Goal: Information Seeking & Learning: Learn about a topic

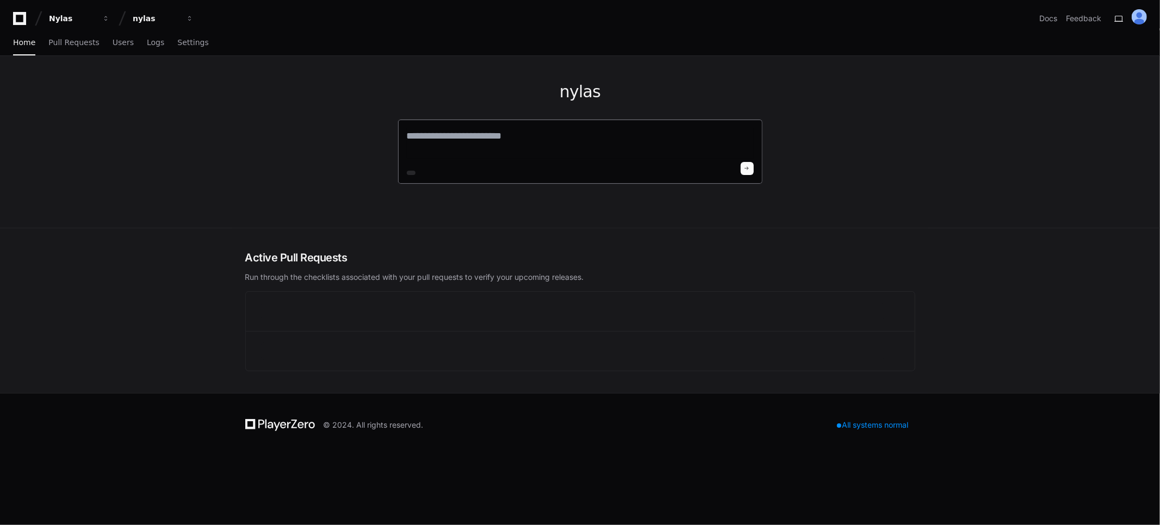
click at [494, 142] on textarea at bounding box center [580, 143] width 347 height 30
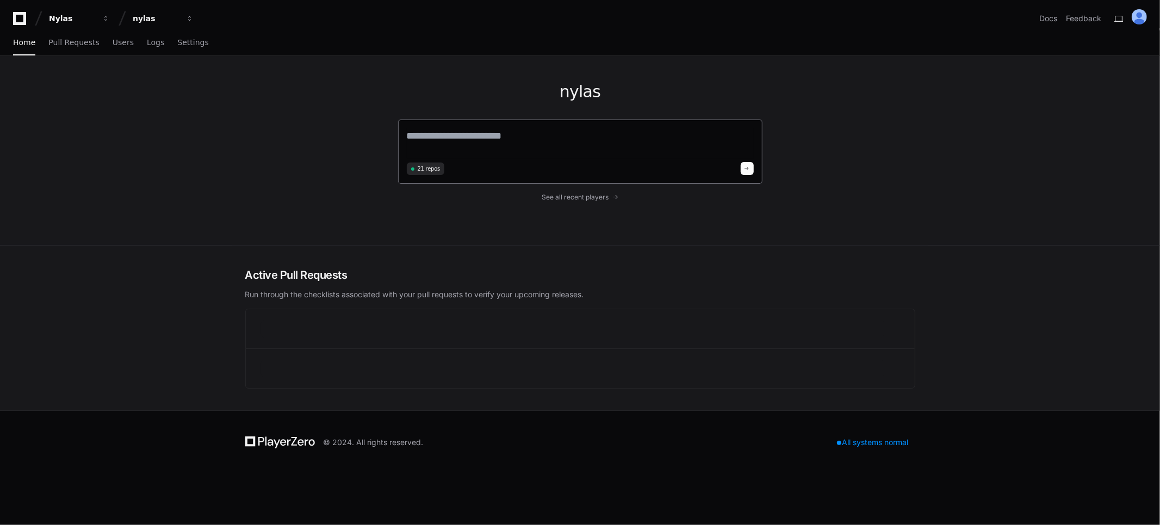
paste textarea "**********"
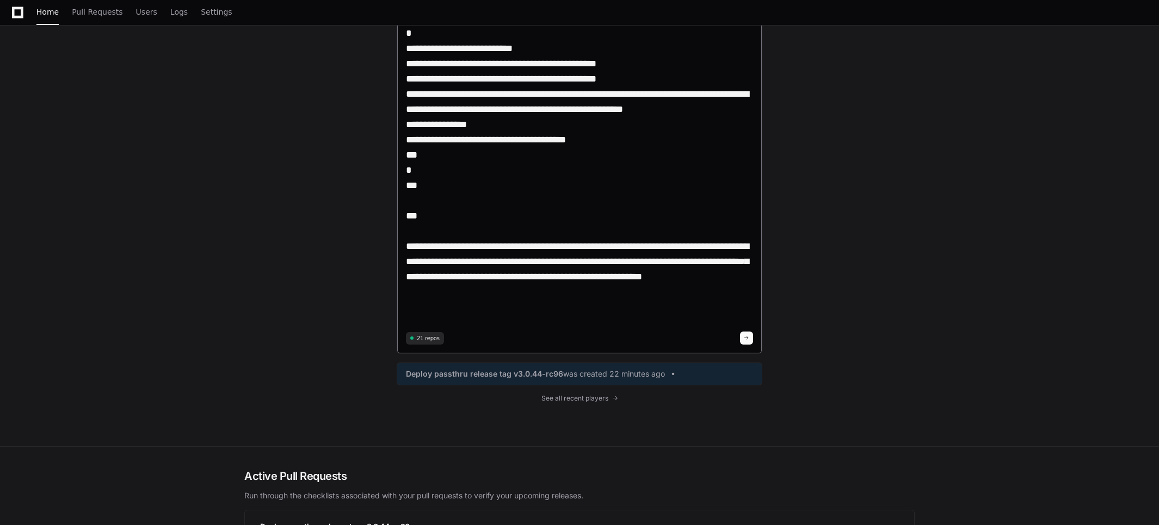
scroll to position [1088, 0]
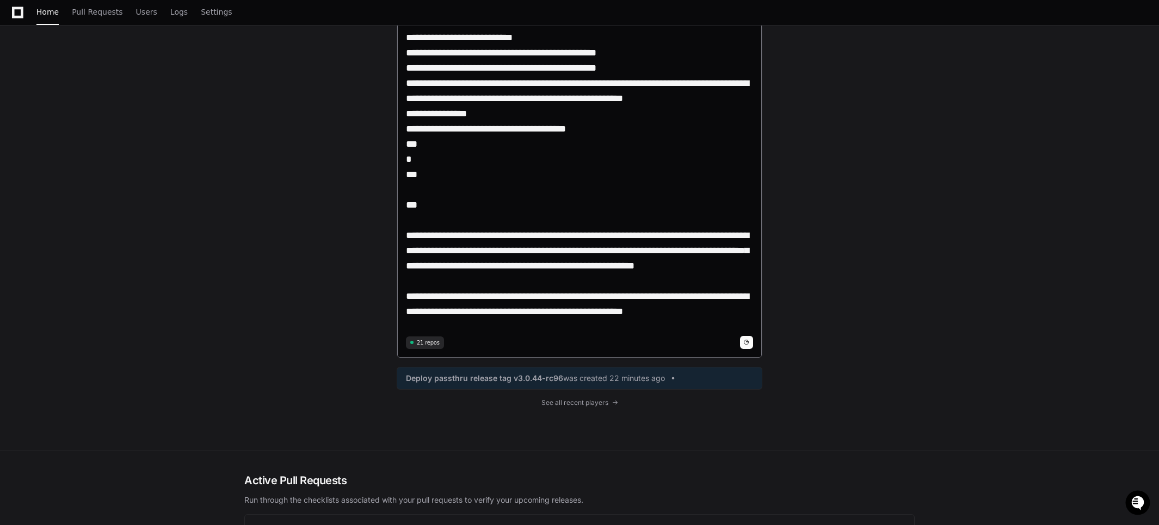
type textarea "**********"
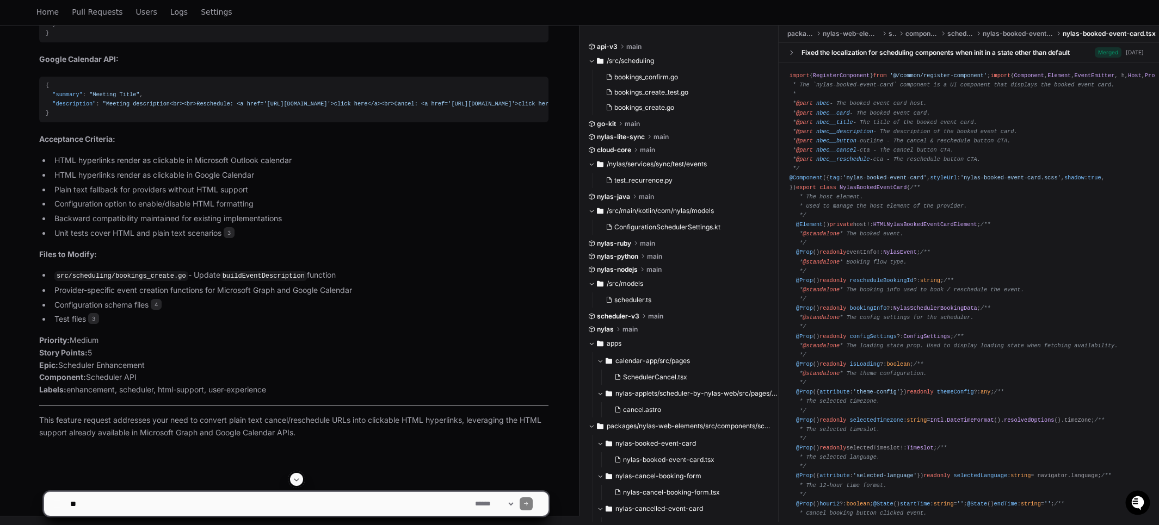
scroll to position [1879, 0]
click at [132, 320] on li "Test files 3" at bounding box center [299, 319] width 497 height 13
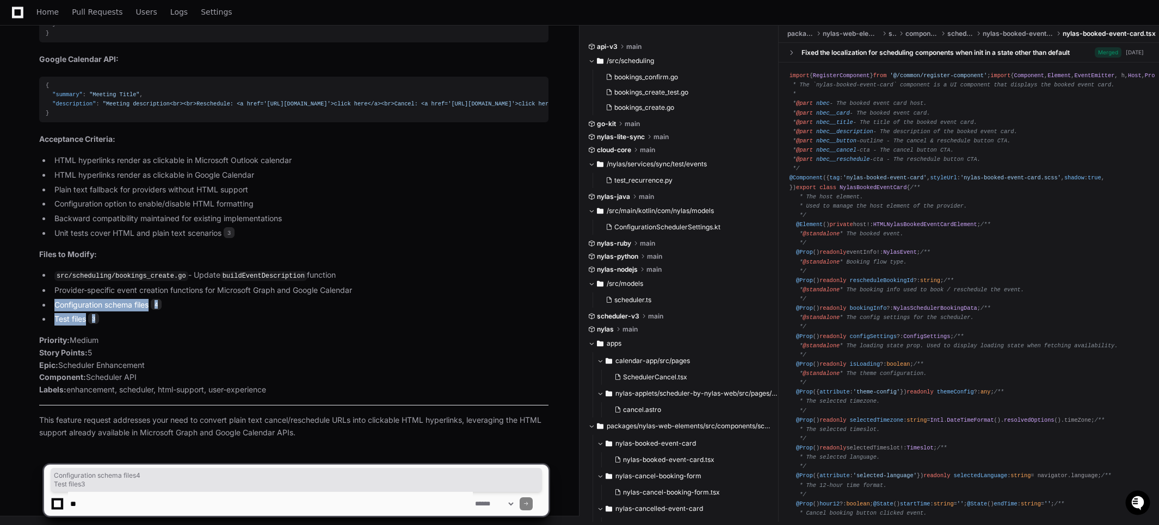
drag, startPoint x: 132, startPoint y: 320, endPoint x: 88, endPoint y: 309, distance: 45.9
click at [88, 309] on ul "src/scheduling/bookings_create.go - Update buildEventDescription function Provi…" at bounding box center [293, 297] width 509 height 57
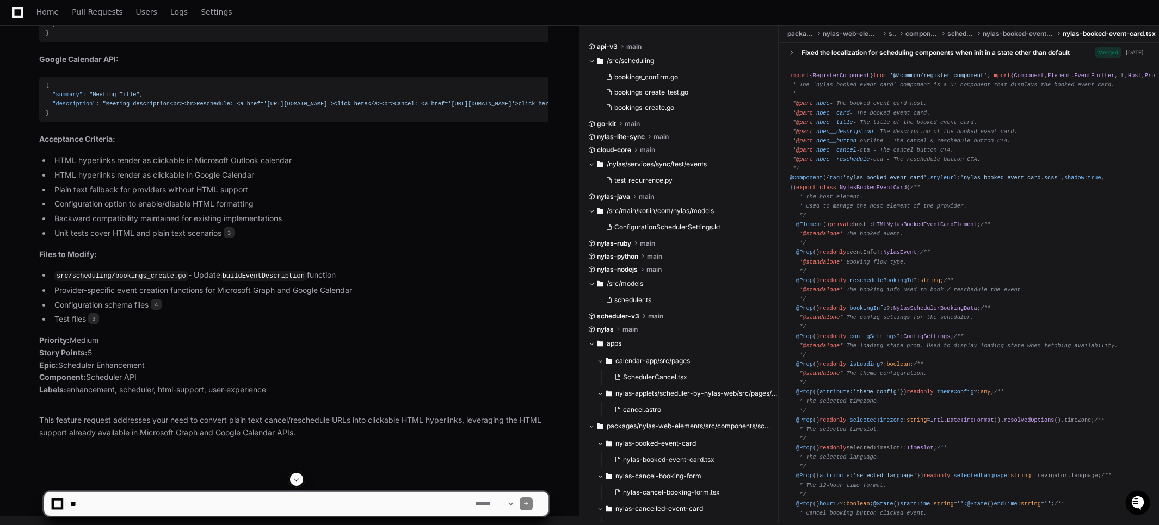
drag, startPoint x: 151, startPoint y: 365, endPoint x: 131, endPoint y: 367, distance: 19.6
click at [150, 365] on p "Priority: Medium Story Points: 5 Epic: Scheduler Enhancement Component: Schedul…" at bounding box center [293, 365] width 509 height 62
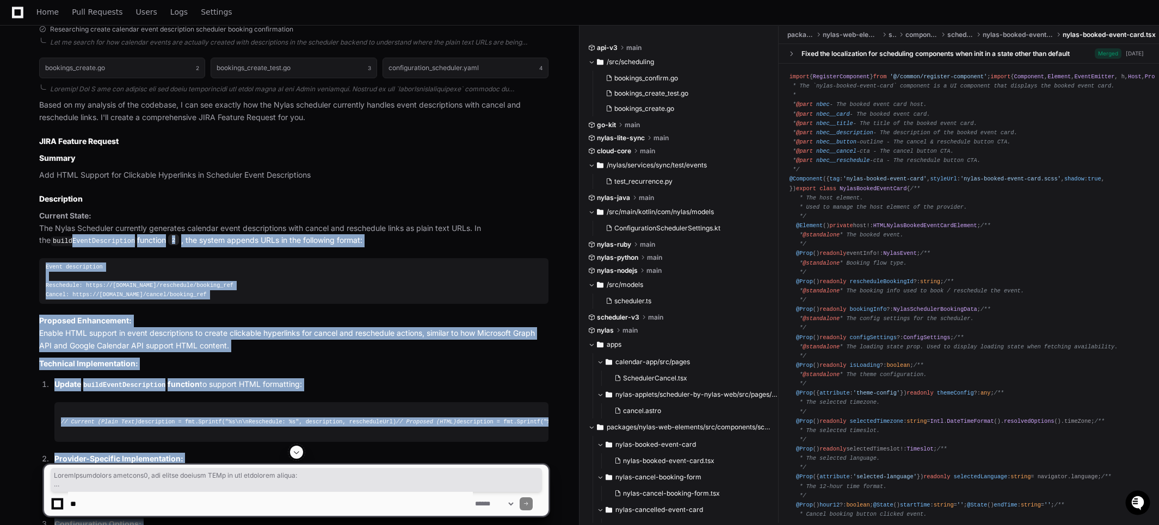
scroll to position [936, 0]
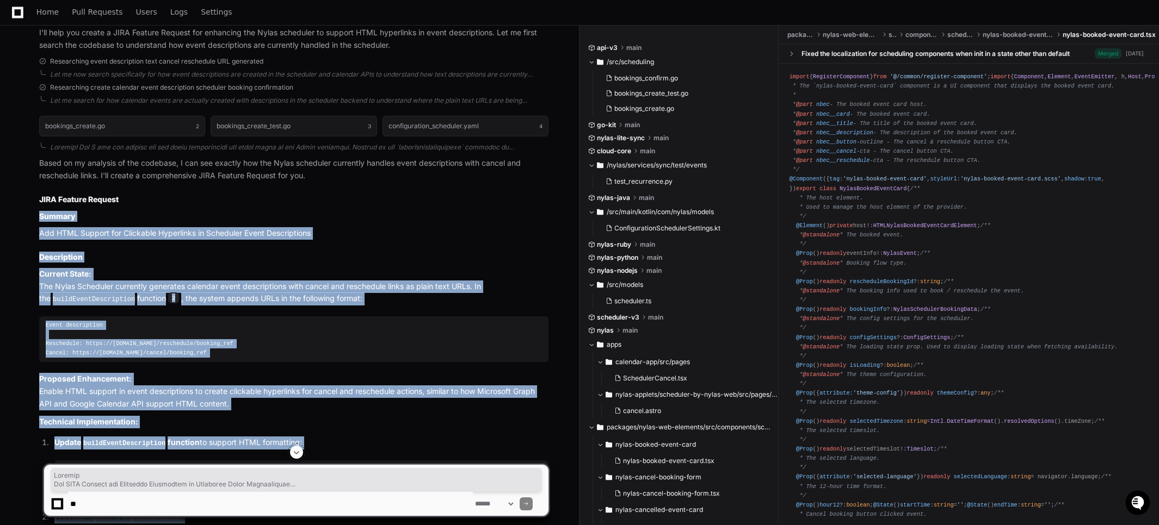
drag, startPoint x: 120, startPoint y: 353, endPoint x: 37, endPoint y: 212, distance: 163.3
copy article "Summary Add HTML Support for Clickable Hyperlinks in Scheduler Event Descriptio…"
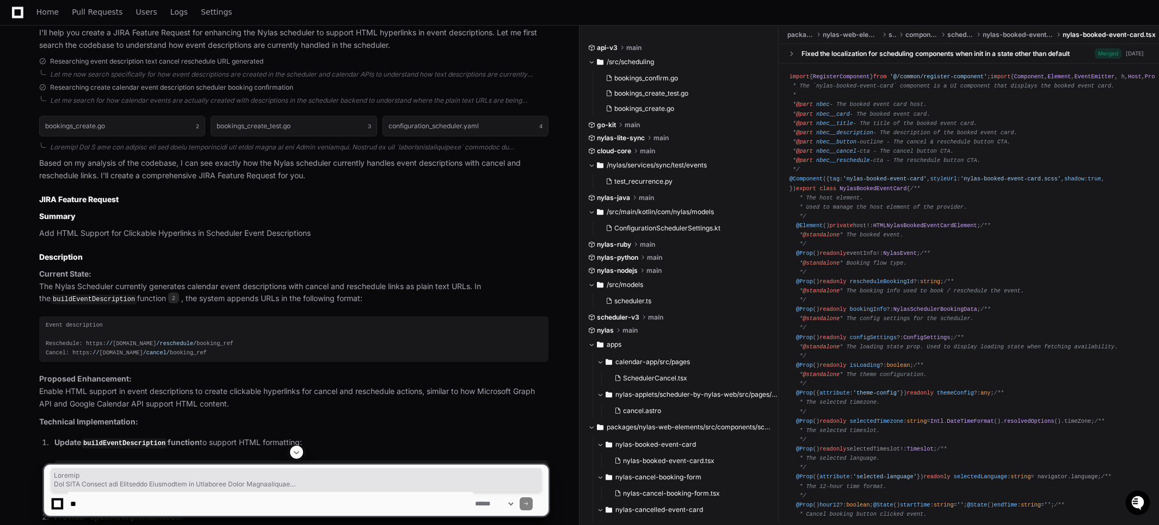
click at [47, 232] on p "Add HTML Support for Clickable Hyperlinks in Scheduler Event Descriptions" at bounding box center [293, 233] width 509 height 13
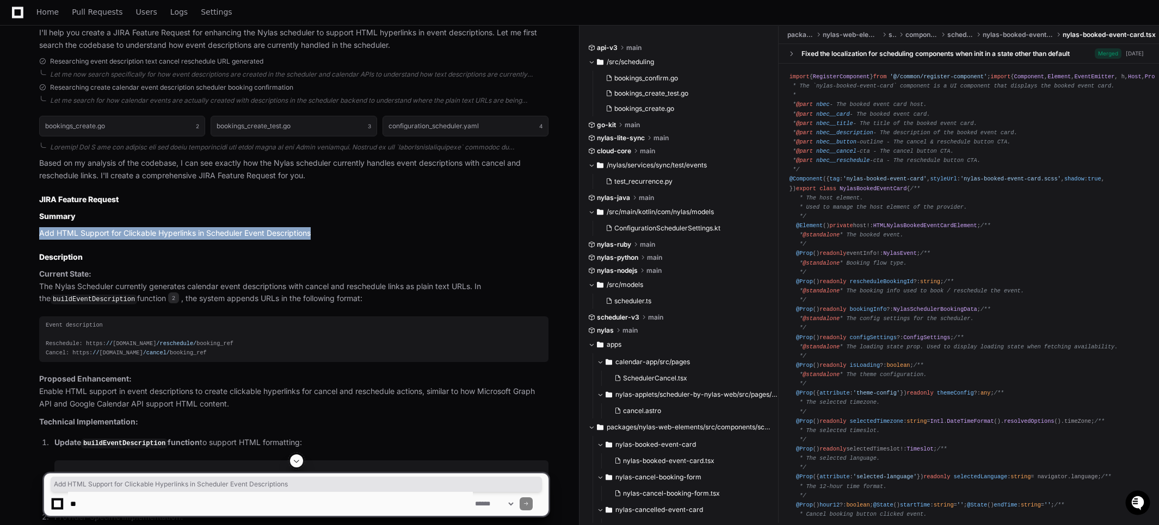
drag, startPoint x: 47, startPoint y: 232, endPoint x: 313, endPoint y: 234, distance: 265.4
click at [313, 234] on p "Add HTML Support for Clickable Hyperlinks in Scheduler Event Descriptions" at bounding box center [293, 233] width 509 height 13
copy article "Add HTML Support for Clickable Hyperlinks in Scheduler Event Descriptions"
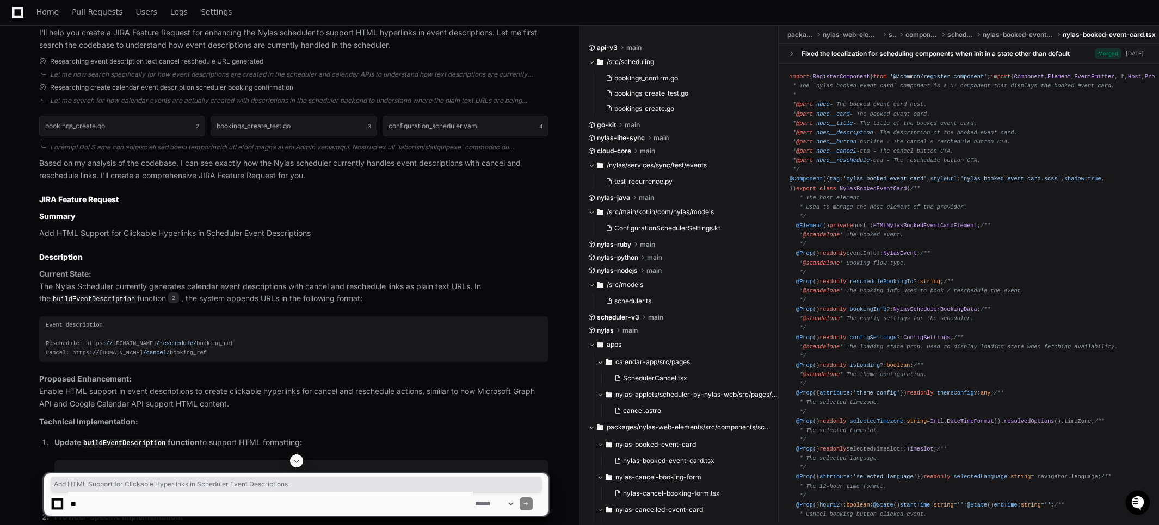
click at [61, 212] on strong "Summary" at bounding box center [57, 216] width 36 height 9
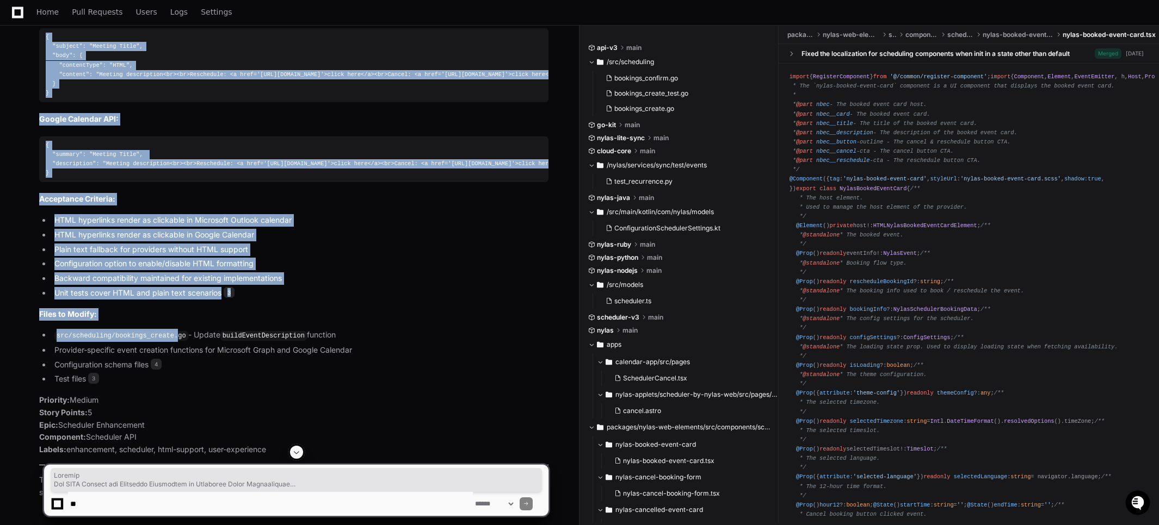
scroll to position [1879, 0]
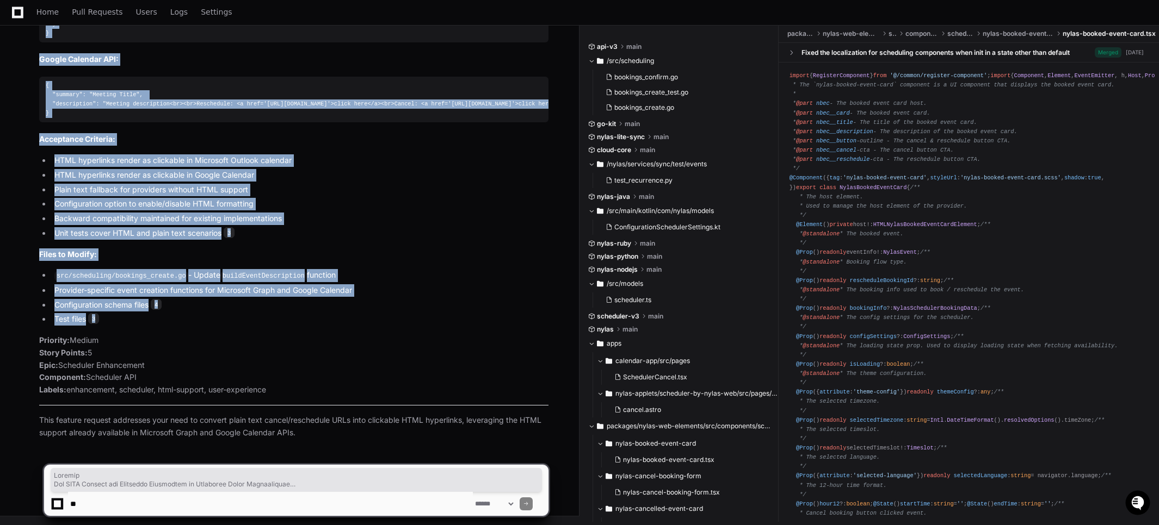
drag, startPoint x: 60, startPoint y: 210, endPoint x: 154, endPoint y: 314, distance: 139.8
copy article "Summary Add HTML Support for Clickable Hyperlinks in Scheduler Event Descriptio…"
click at [328, 236] on li "Unit tests cover HTML and plain text scenarios 3" at bounding box center [299, 233] width 497 height 13
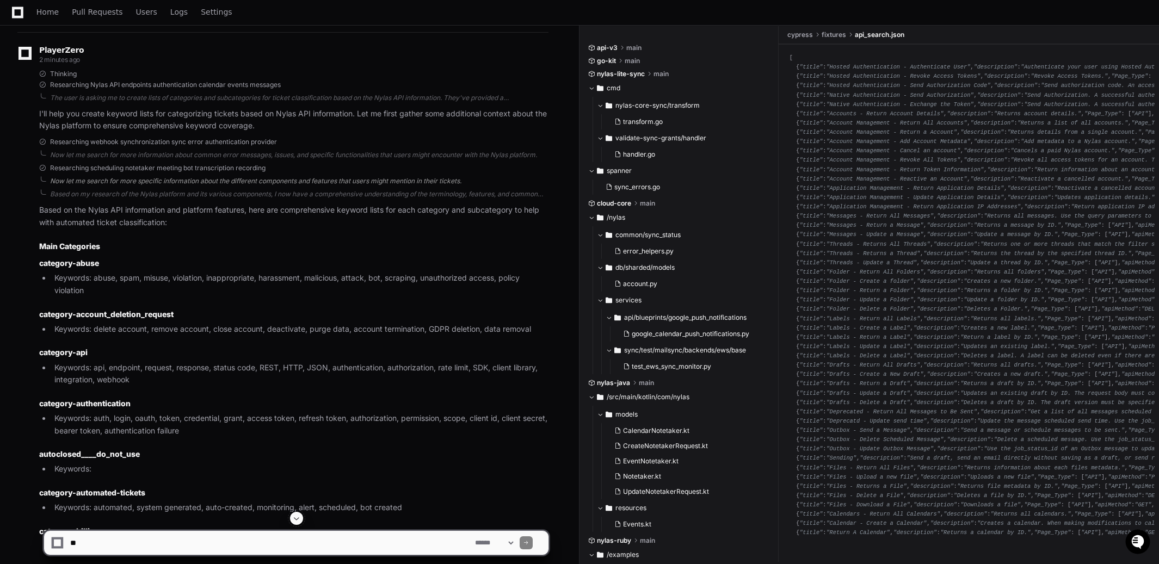
scroll to position [2147, 0]
